Goal: Transaction & Acquisition: Purchase product/service

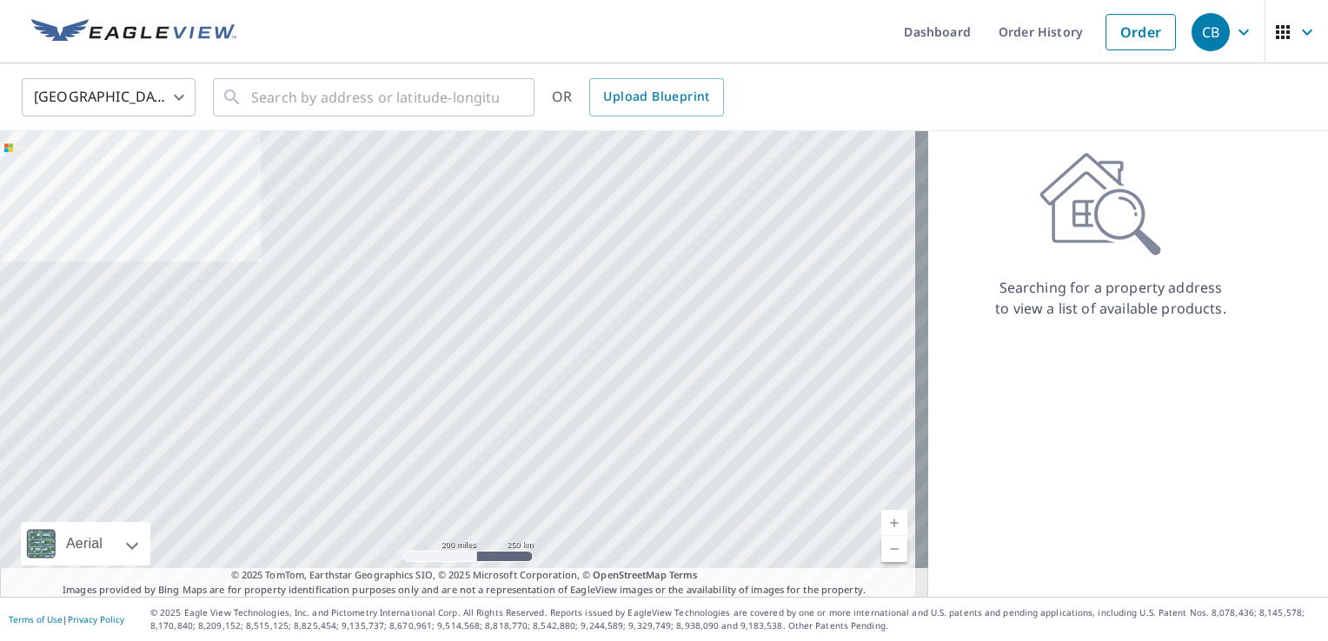
click at [181, 98] on body "CB CB Dashboard Order History Order CB United States US ​ ​ OR Upload Blueprint…" at bounding box center [664, 320] width 1328 height 641
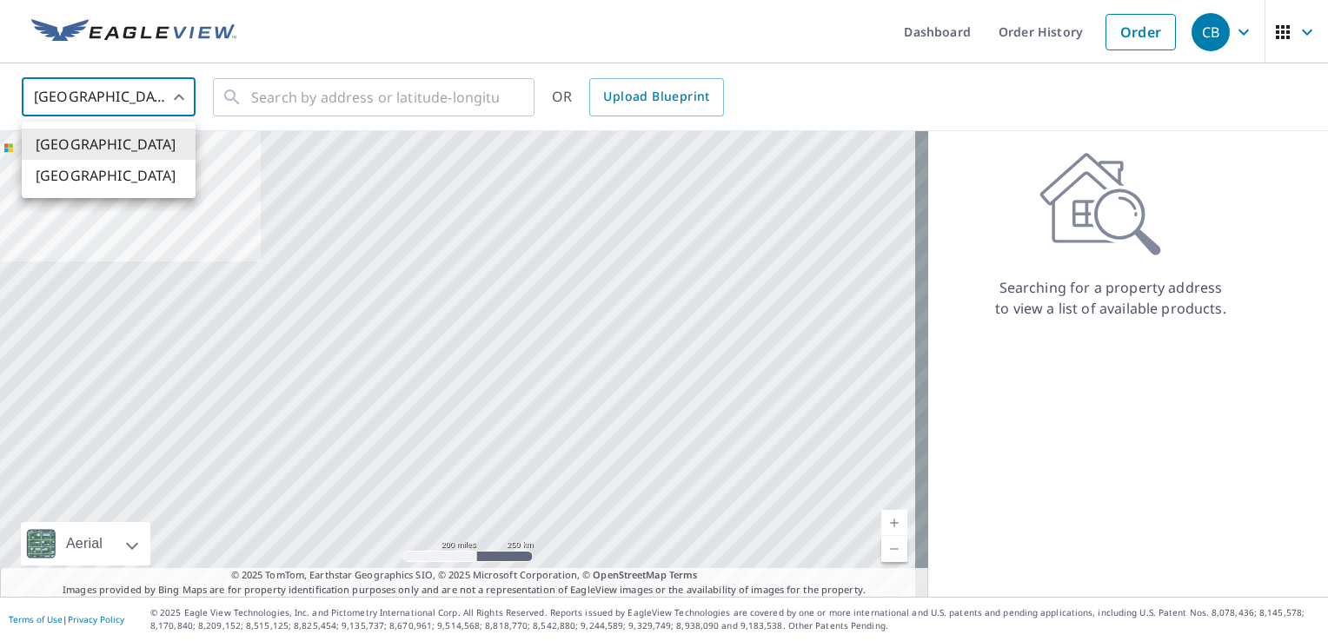
click at [102, 177] on li "[GEOGRAPHIC_DATA]" at bounding box center [109, 175] width 174 height 31
type input "CA"
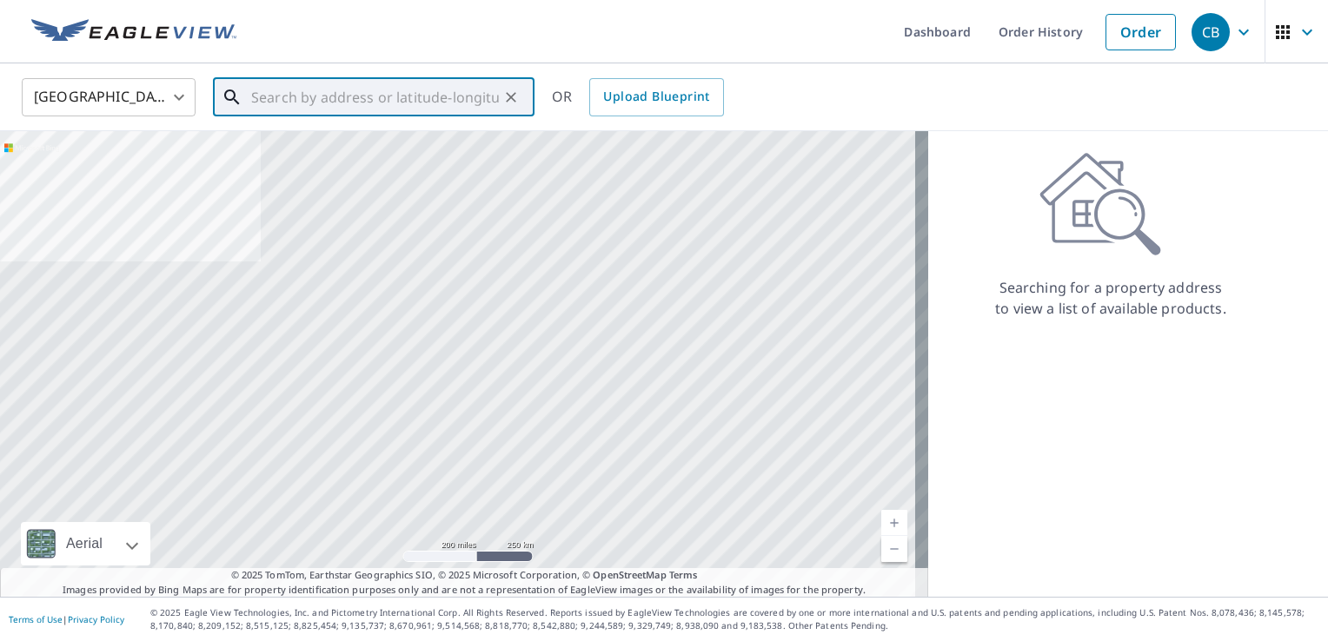
click at [299, 103] on input "text" at bounding box center [375, 97] width 248 height 49
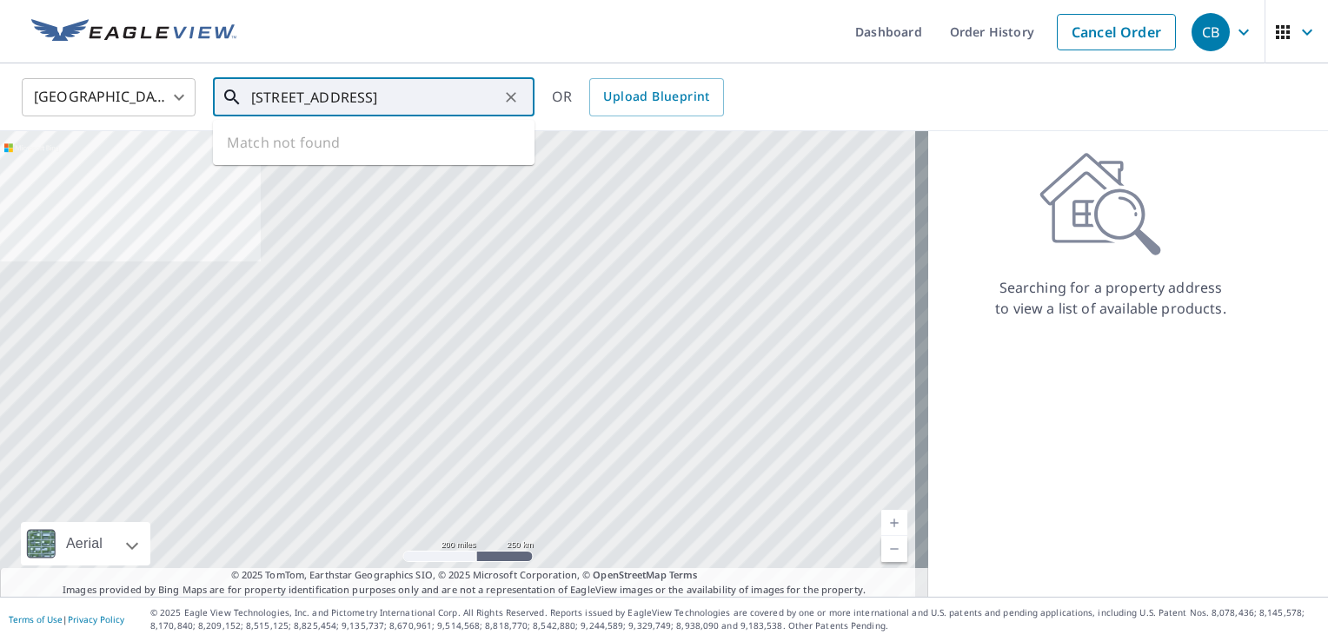
click at [454, 100] on input "[STREET_ADDRESS]" at bounding box center [375, 97] width 248 height 49
click at [367, 149] on span "[STREET_ADDRESS][PERSON_NAME]" at bounding box center [384, 147] width 273 height 21
type input "[STREET_ADDRESS][PERSON_NAME]"
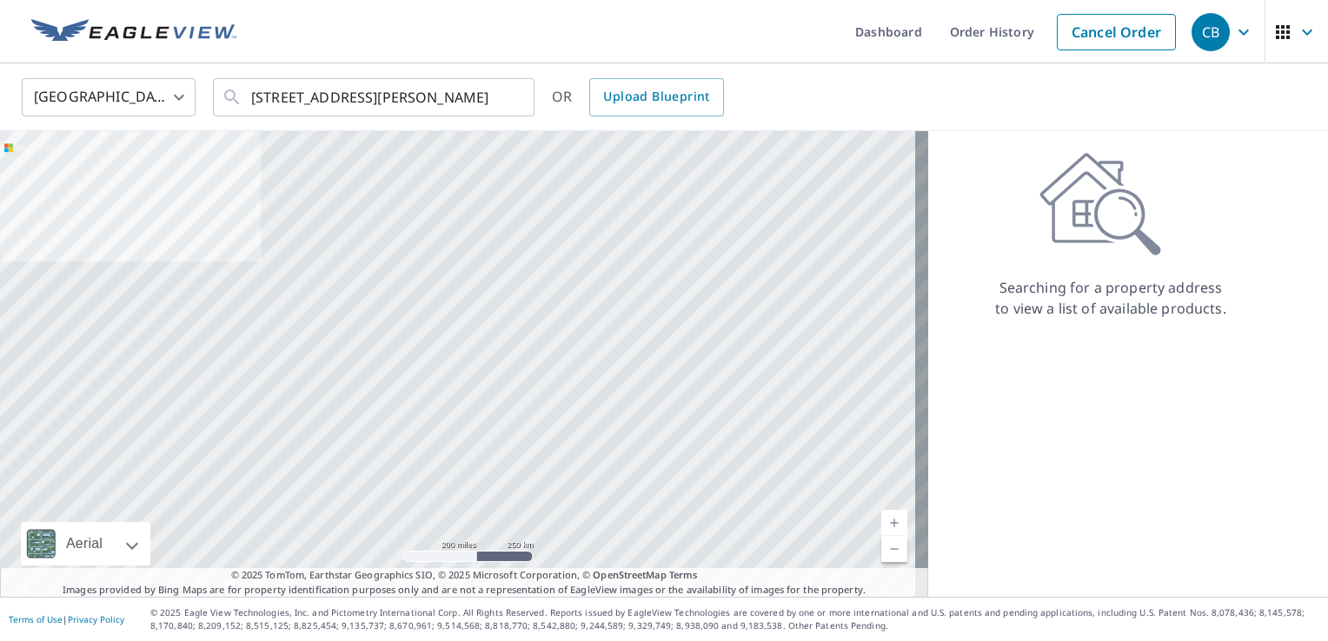
scroll to position [0, 0]
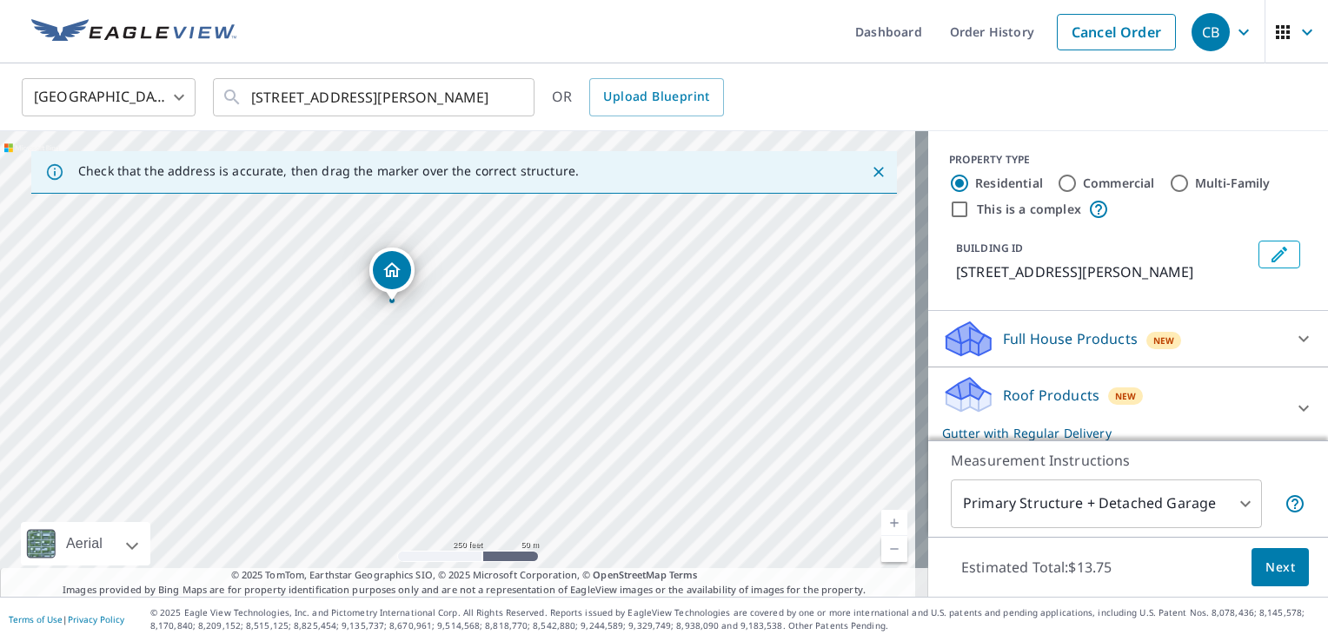
drag, startPoint x: 466, startPoint y: 335, endPoint x: 400, endPoint y: 275, distance: 89.8
click at [881, 527] on link "Current Level 17, Zoom In" at bounding box center [894, 523] width 26 height 26
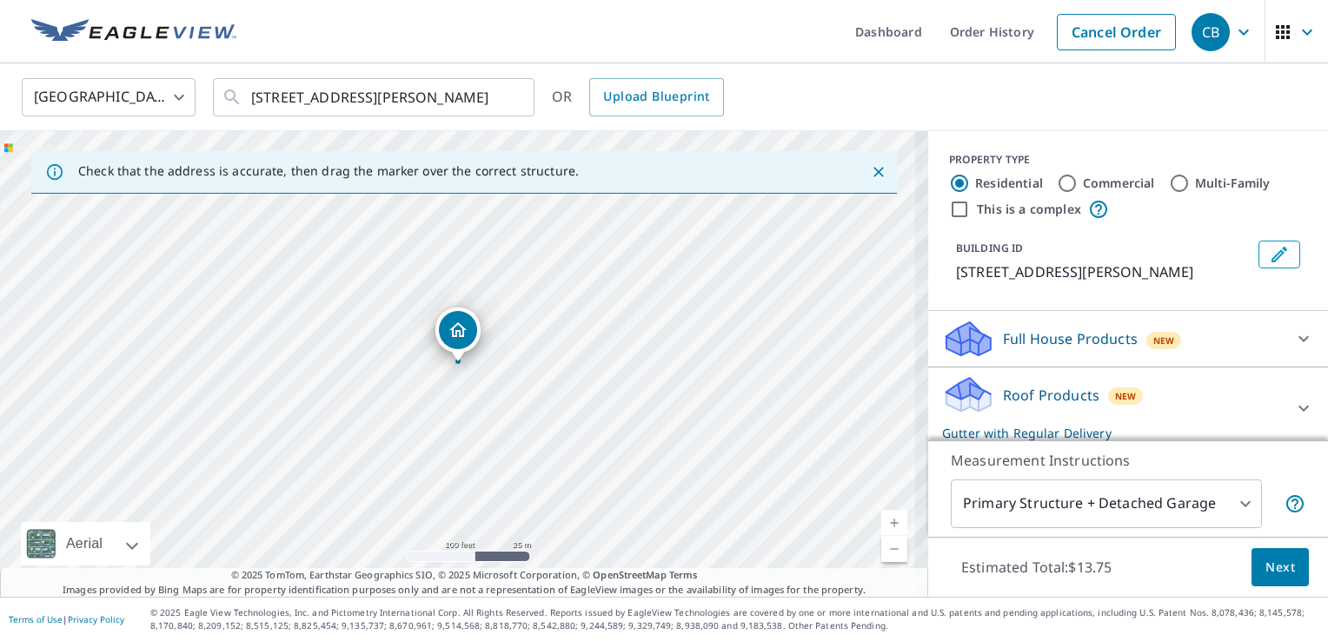
click at [881, 527] on link "Current Level 18, Zoom In" at bounding box center [894, 523] width 26 height 26
click at [881, 527] on link "Current Level 19, Zoom In" at bounding box center [894, 523] width 26 height 26
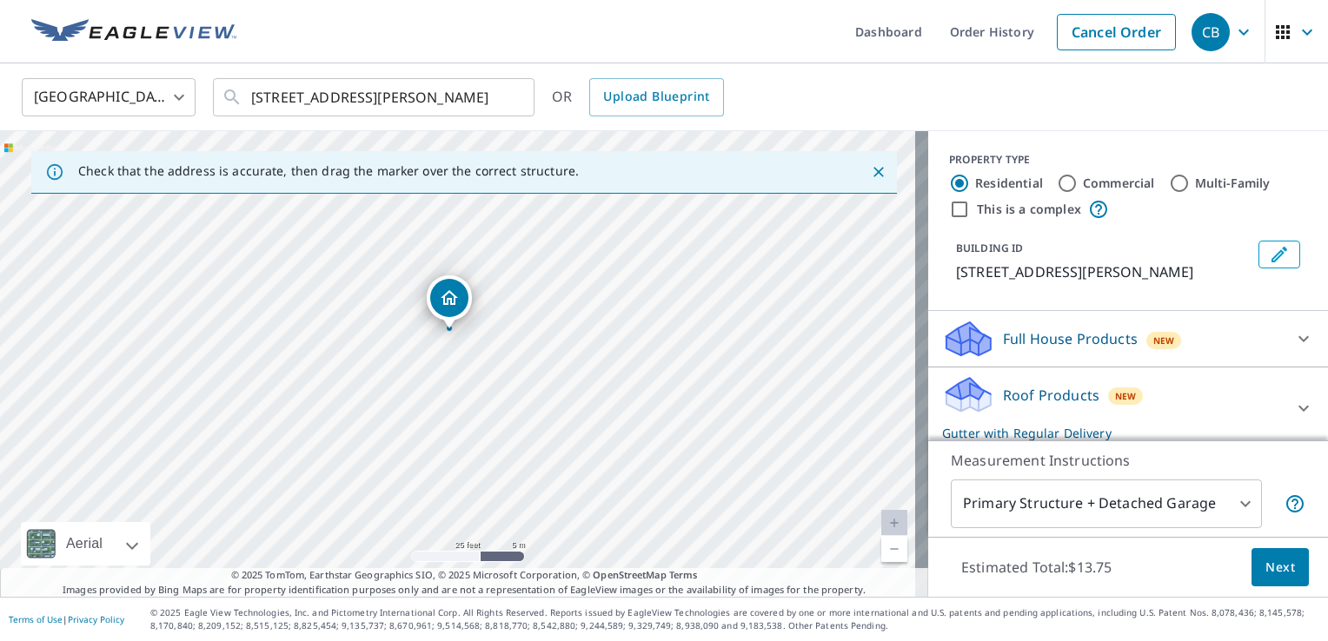
drag, startPoint x: 459, startPoint y: 335, endPoint x: 448, endPoint y: 296, distance: 40.7
click at [1298, 412] on icon at bounding box center [1303, 409] width 10 height 6
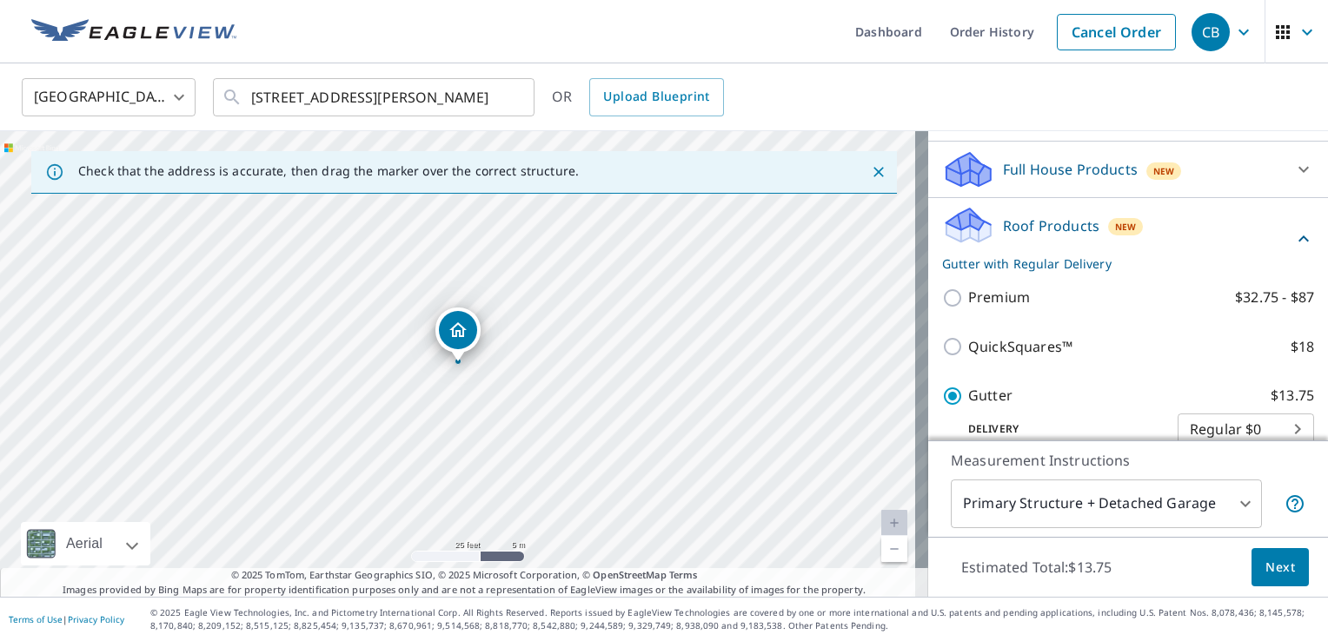
scroll to position [174, 0]
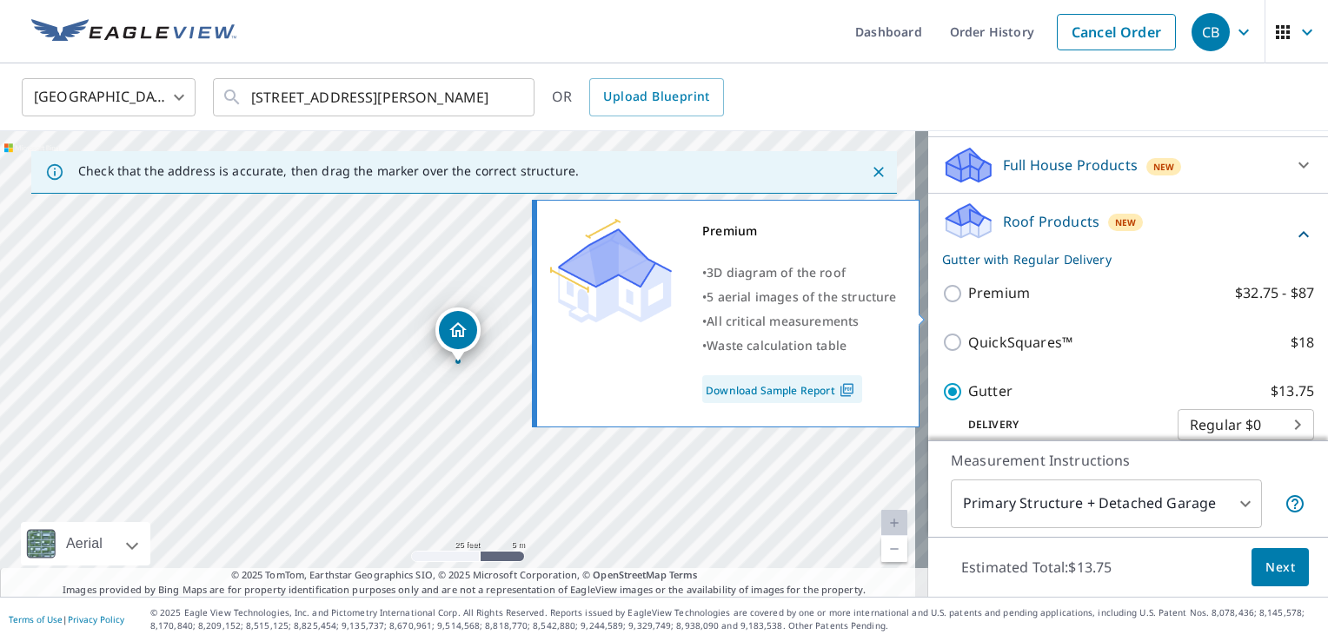
click at [943, 304] on input "Premium $32.75 - $87" at bounding box center [955, 293] width 26 height 21
checkbox input "true"
checkbox input "false"
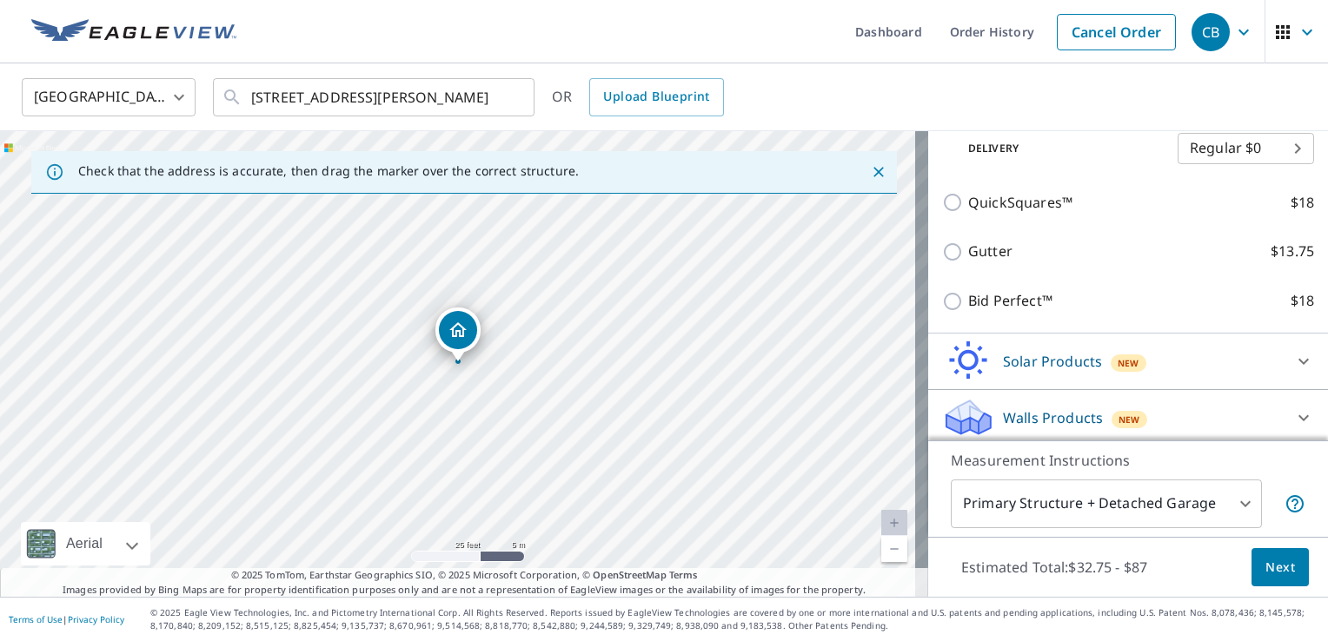
scroll to position [376, 0]
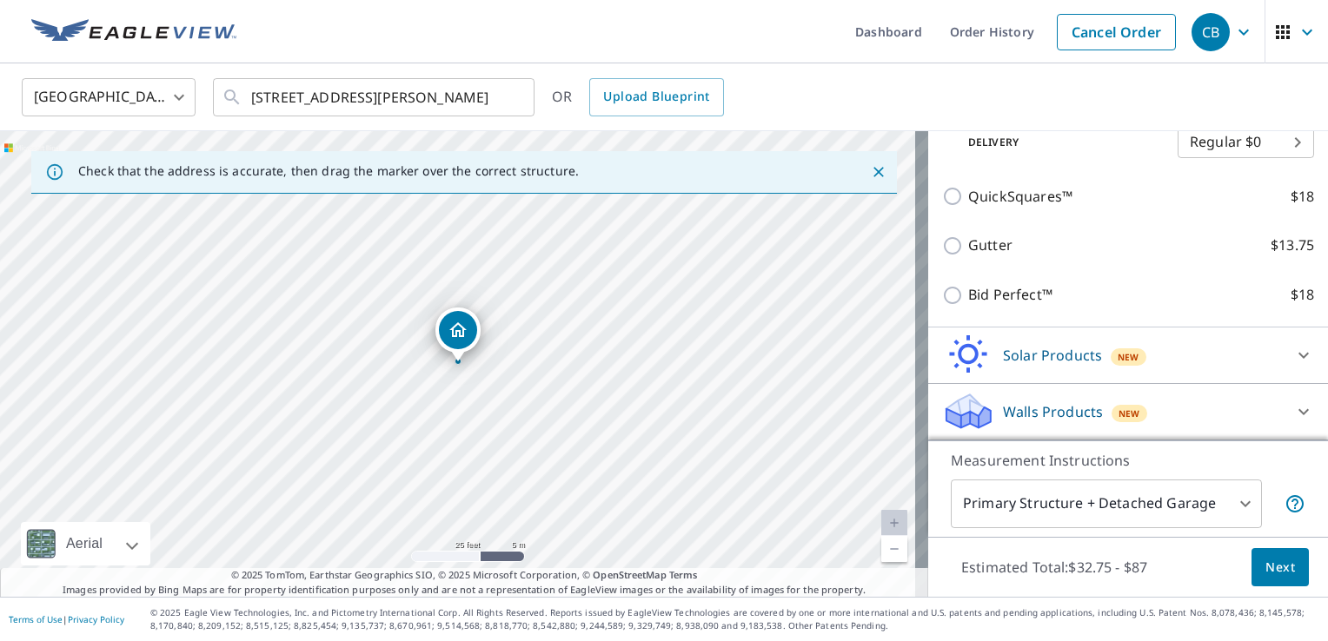
click at [1238, 505] on body "CB CB Dashboard Order History Cancel Order CB Canada CA ​ [STREET_ADDRESS][PERS…" at bounding box center [664, 320] width 1328 height 641
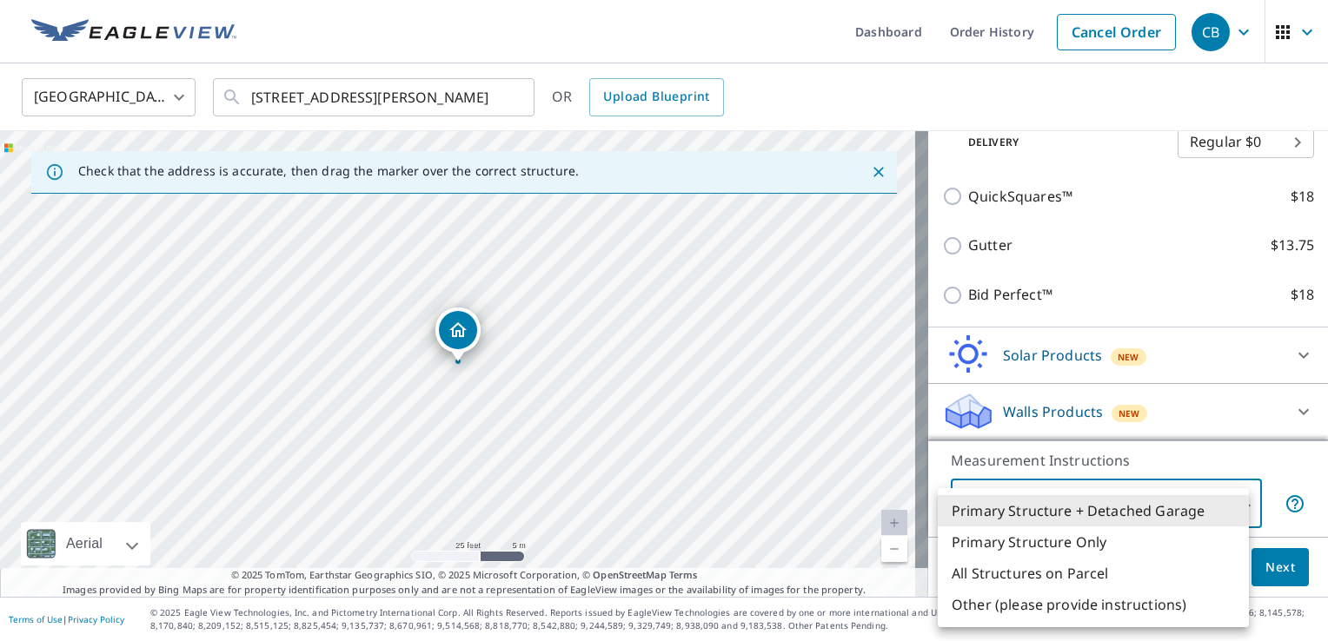
click at [1084, 542] on li "Primary Structure Only" at bounding box center [1093, 542] width 311 height 31
type input "2"
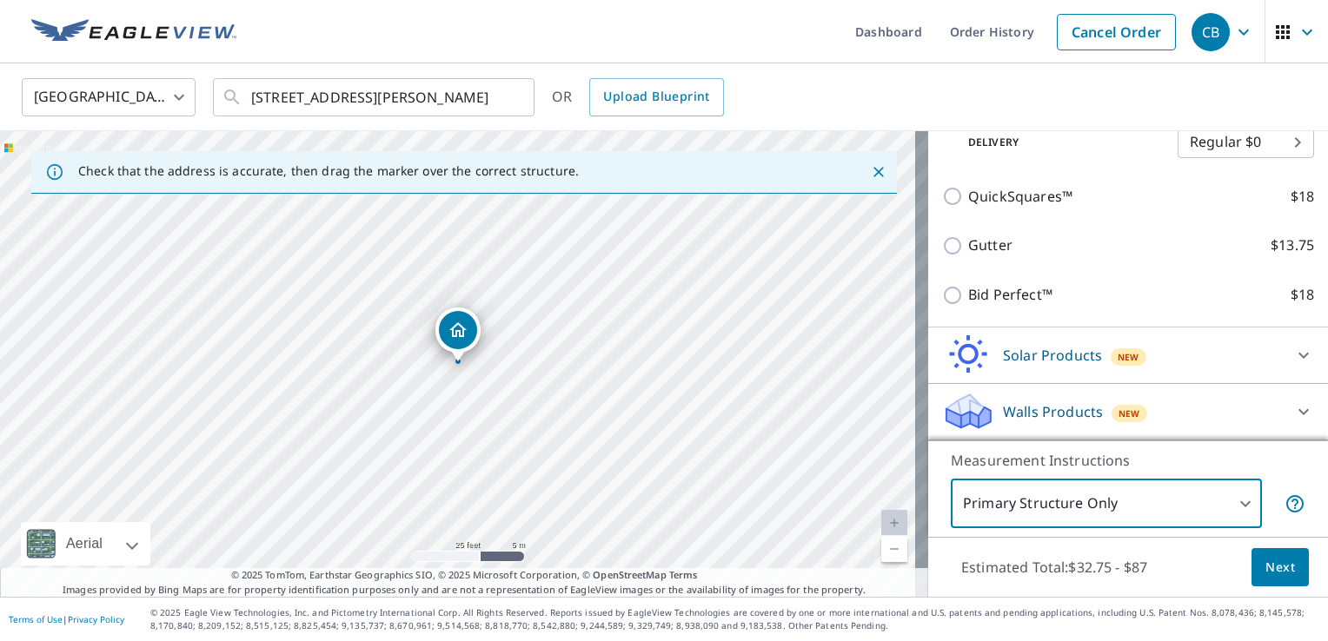
click at [1233, 501] on body "CB CB Dashboard Order History Cancel Order CB Canada CA ​ [STREET_ADDRESS][PERS…" at bounding box center [664, 320] width 1328 height 641
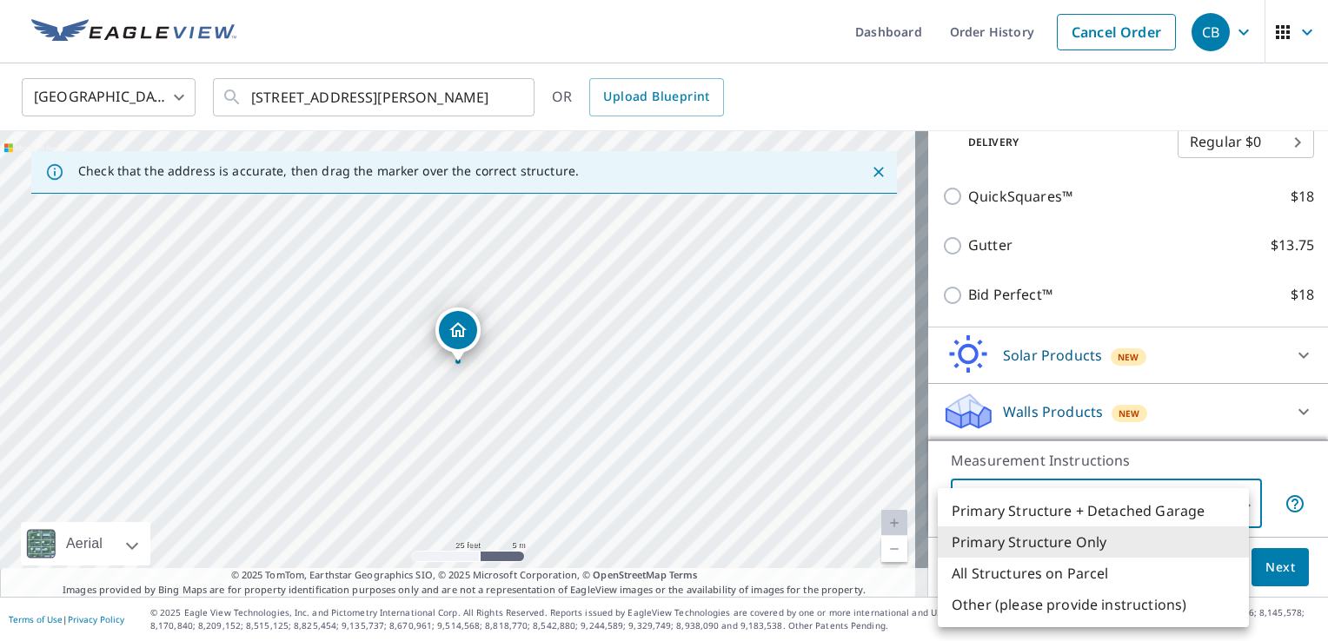
click at [1132, 541] on li "Primary Structure Only" at bounding box center [1093, 542] width 311 height 31
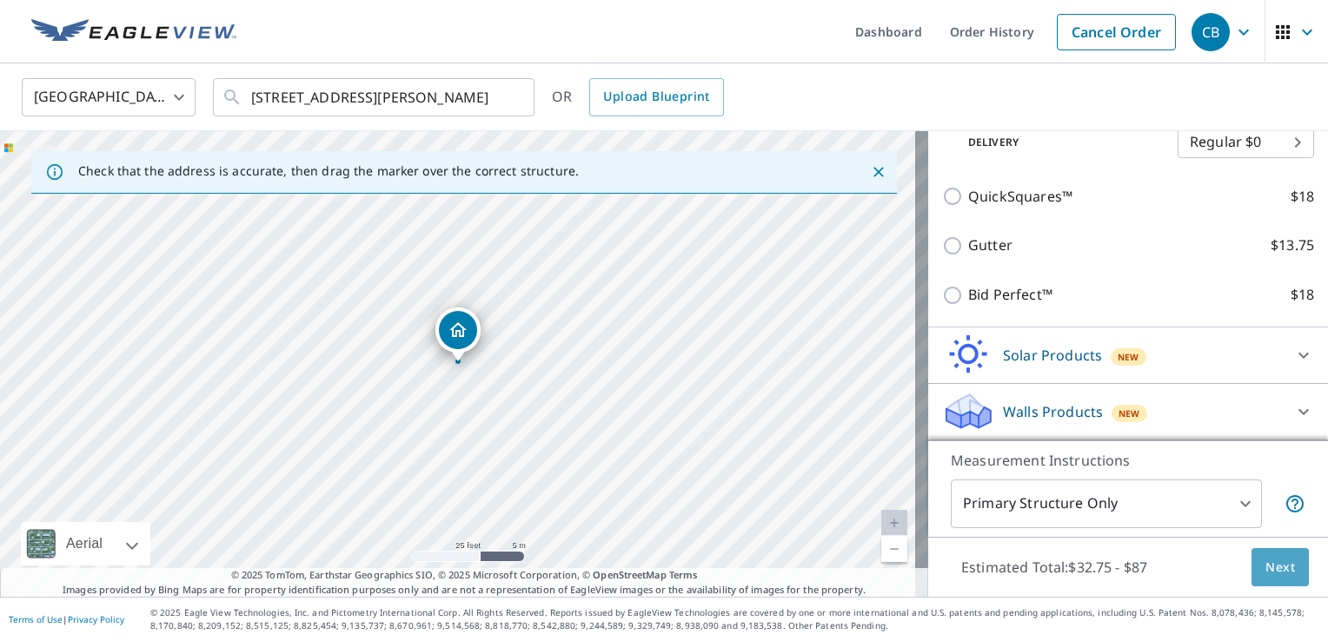
click at [1269, 575] on span "Next" at bounding box center [1280, 568] width 30 height 22
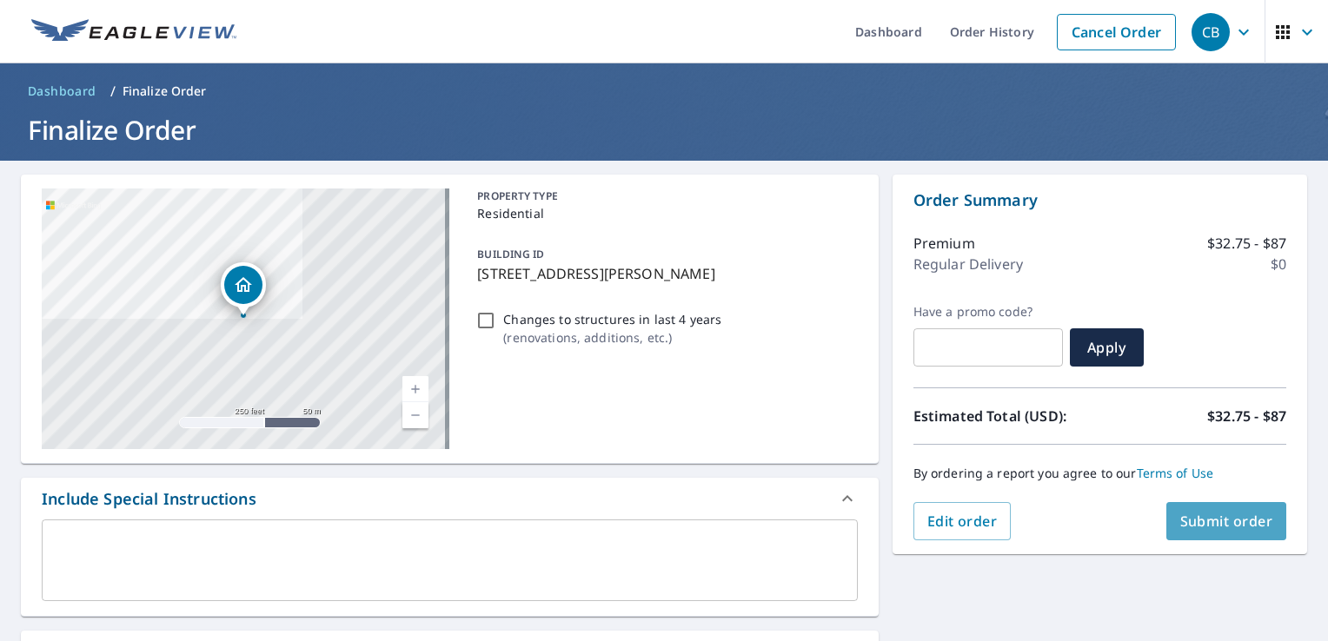
click at [1223, 512] on span "Submit order" at bounding box center [1226, 521] width 93 height 19
checkbox input "true"
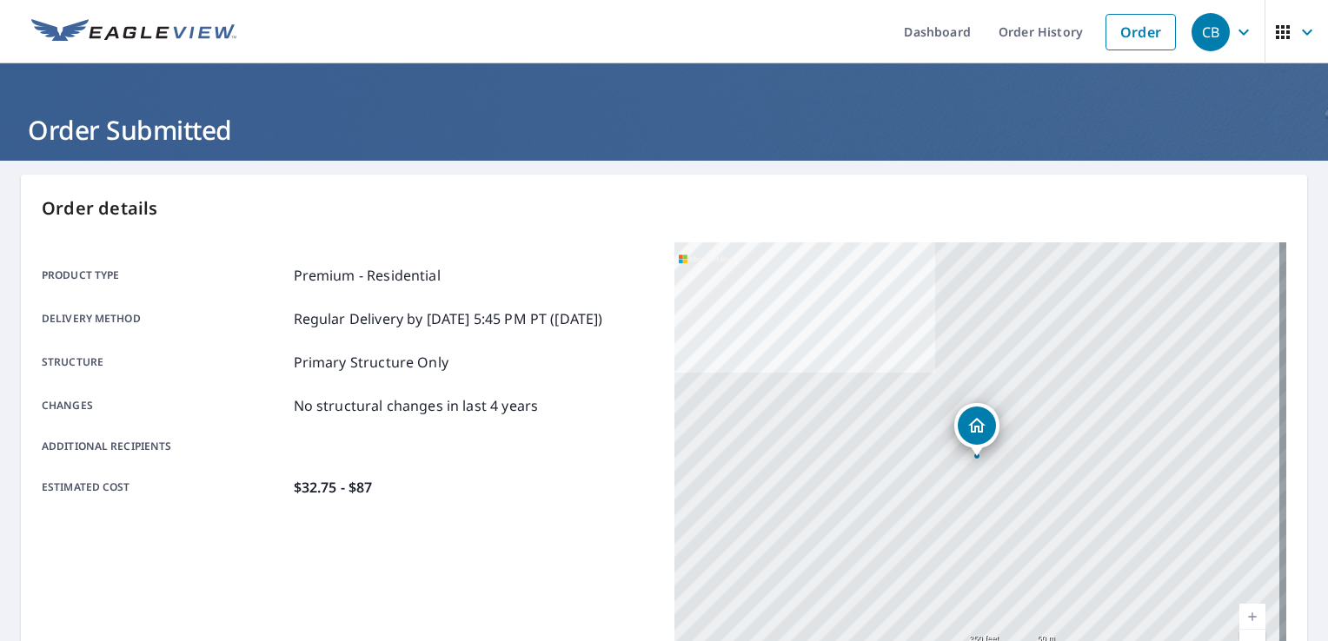
click at [1233, 27] on icon "button" at bounding box center [1243, 32] width 21 height 21
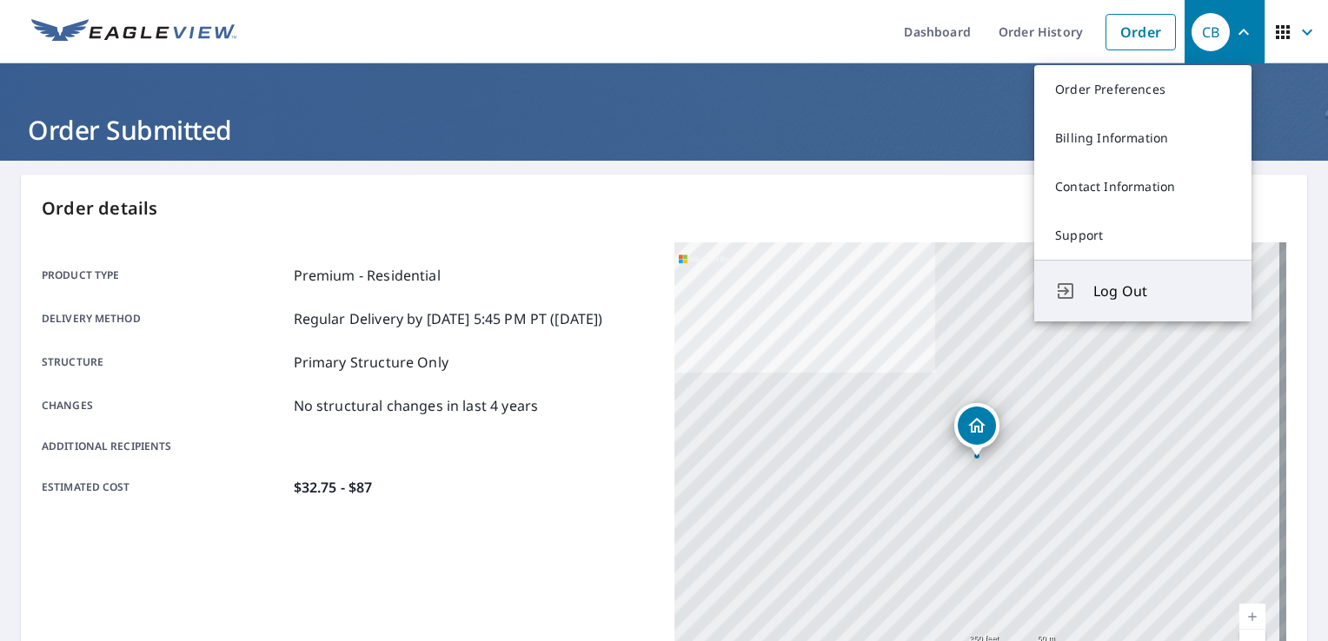
click at [1103, 293] on span "Log Out" at bounding box center [1161, 291] width 137 height 21
